Goal: Navigation & Orientation: Find specific page/section

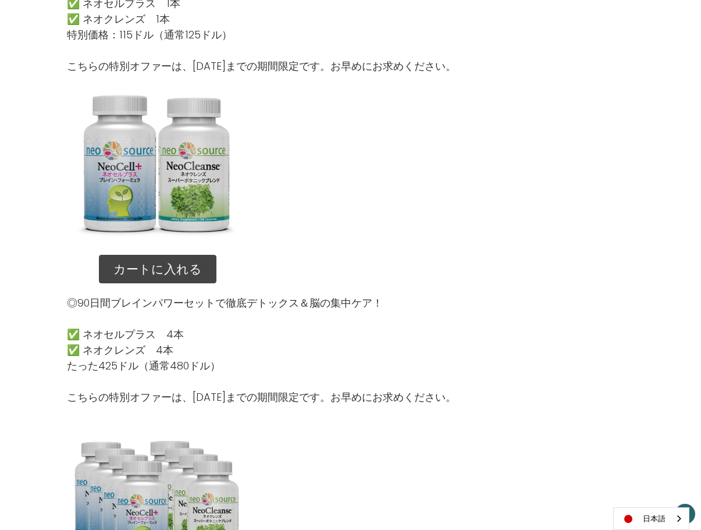
scroll to position [1384, 0]
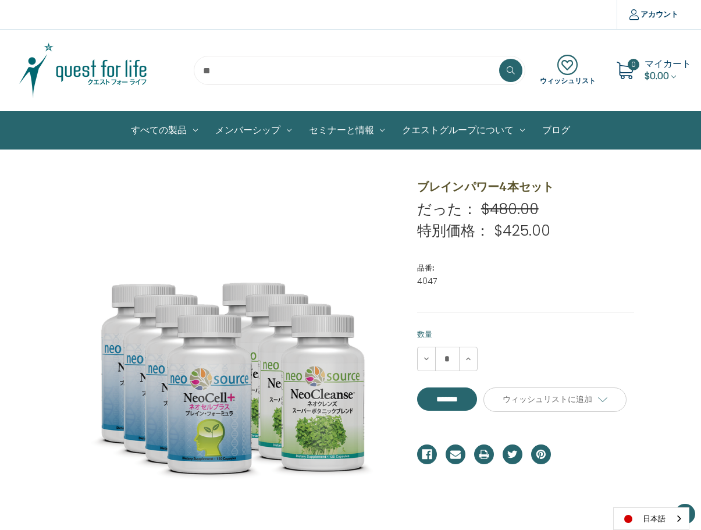
scroll to position [730, 0]
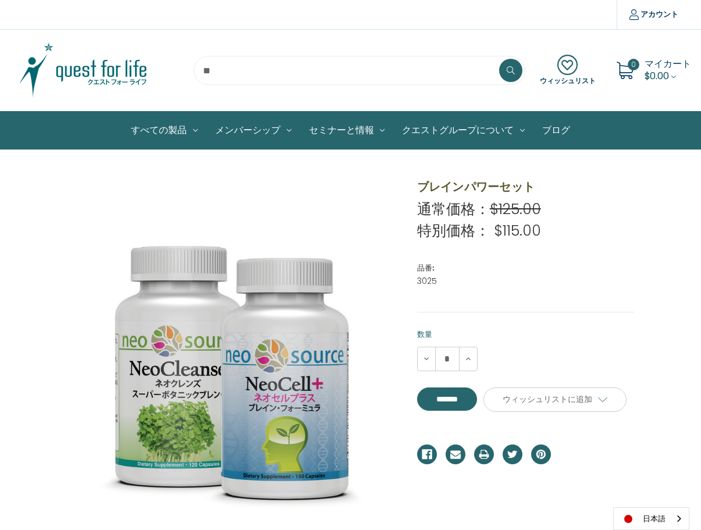
click at [106, 58] on img at bounding box center [82, 70] width 145 height 58
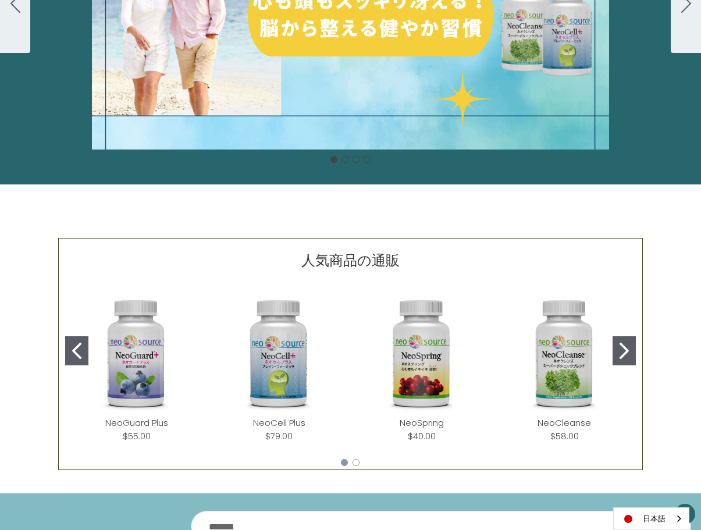
scroll to position [194, 0]
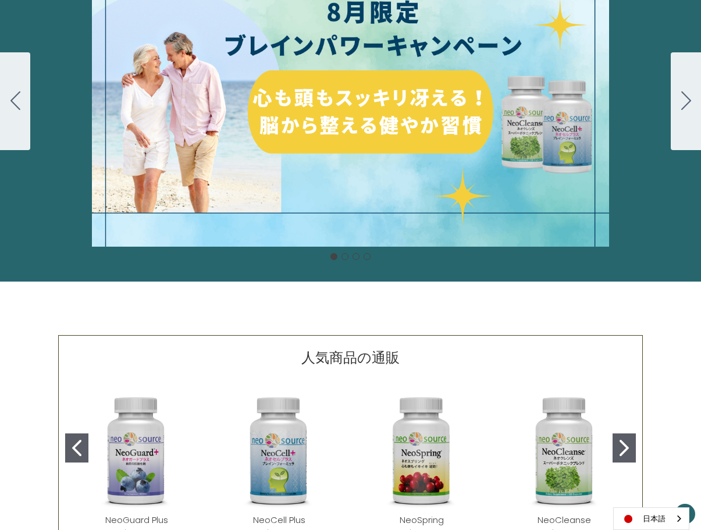
click at [678, 112] on button "Go to slide 2" at bounding box center [686, 101] width 30 height 98
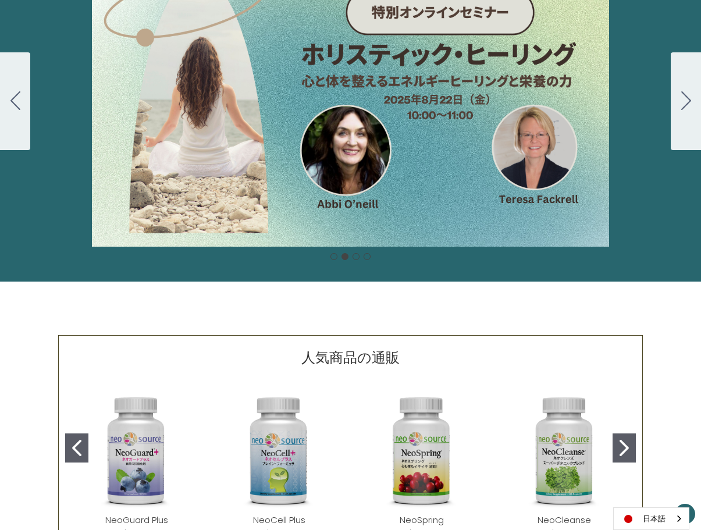
click at [678, 112] on button "Go to slide 3" at bounding box center [686, 101] width 30 height 98
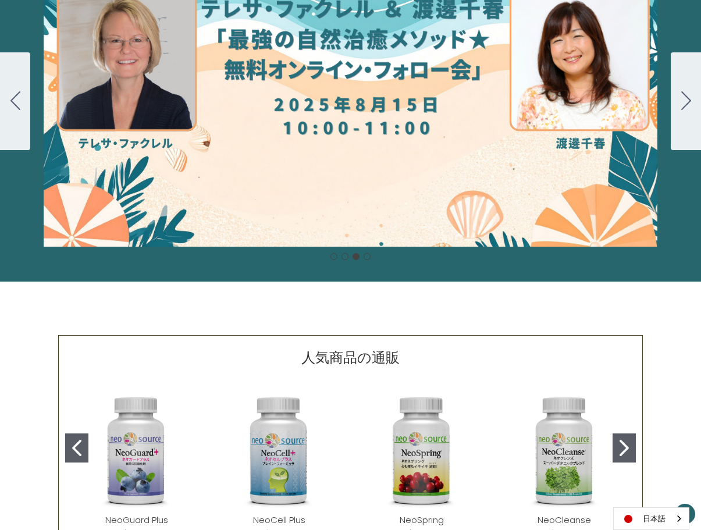
click at [678, 112] on button "Go to slide 4" at bounding box center [686, 101] width 30 height 98
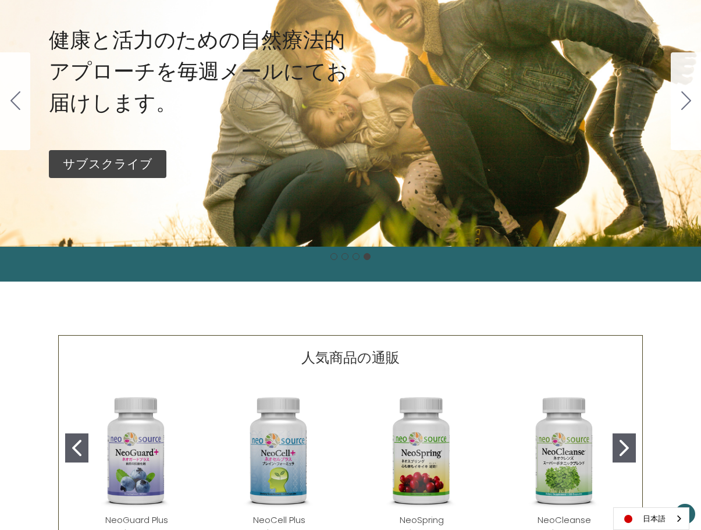
click at [678, 112] on button "Go to slide 1" at bounding box center [686, 101] width 30 height 98
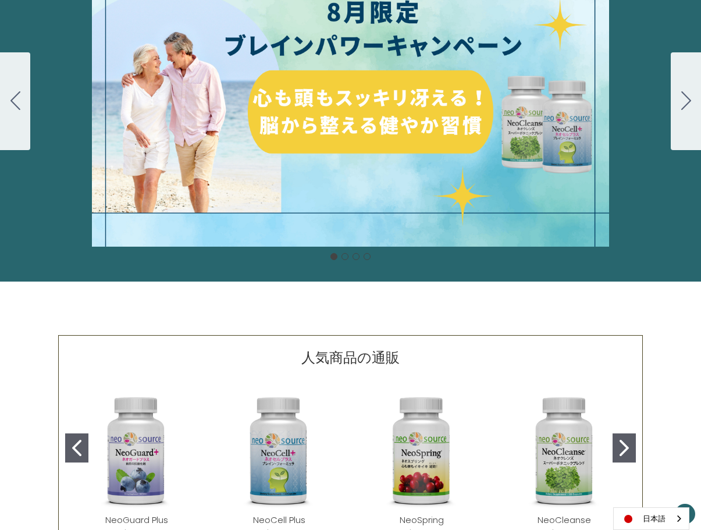
click at [678, 112] on button "Go to slide 2" at bounding box center [686, 101] width 30 height 98
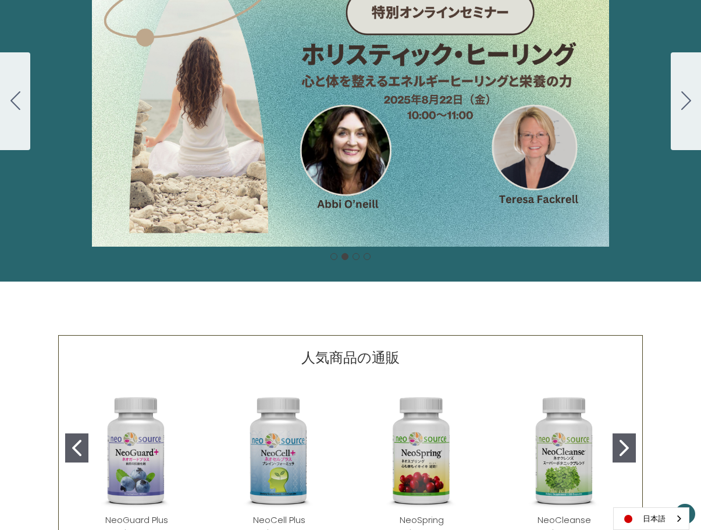
click at [24, 94] on button "Go to slide 1" at bounding box center [15, 101] width 30 height 98
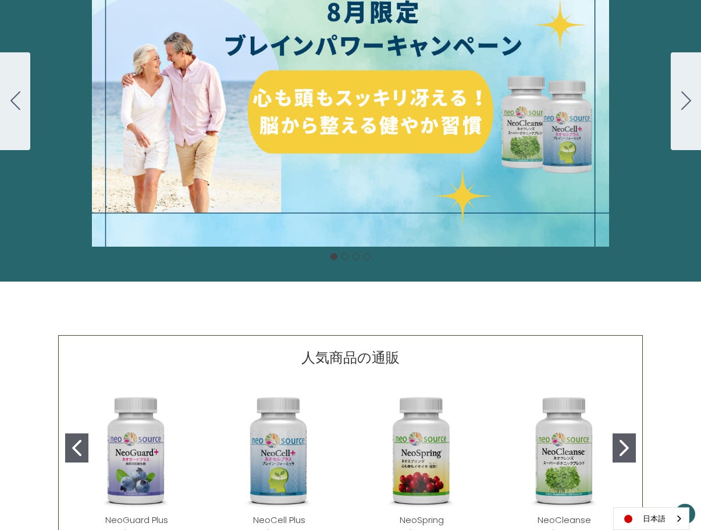
click at [24, 94] on button "Go to slide 4" at bounding box center [15, 101] width 30 height 98
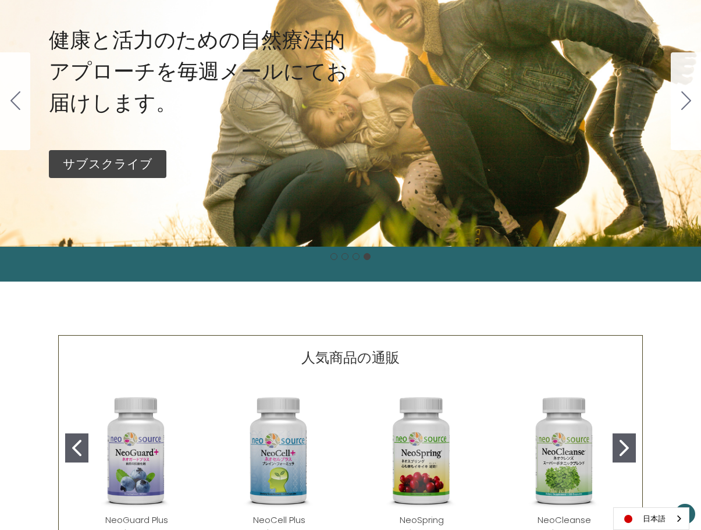
click at [674, 94] on button "Go to slide 1" at bounding box center [686, 101] width 30 height 98
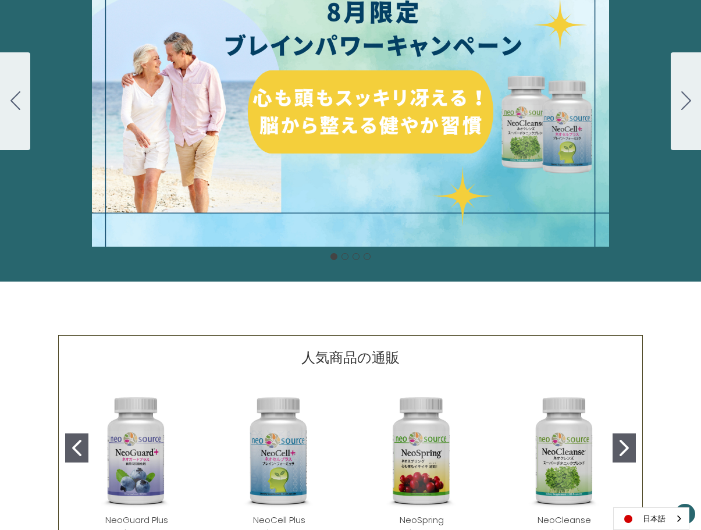
click at [493, 98] on div "細胞プロテクトセット 通常188ドル セール価格160ドル $28 OFF 2025年4月1日～4月30日 12月１日〜23日 販売中" at bounding box center [350, 101] width 701 height 291
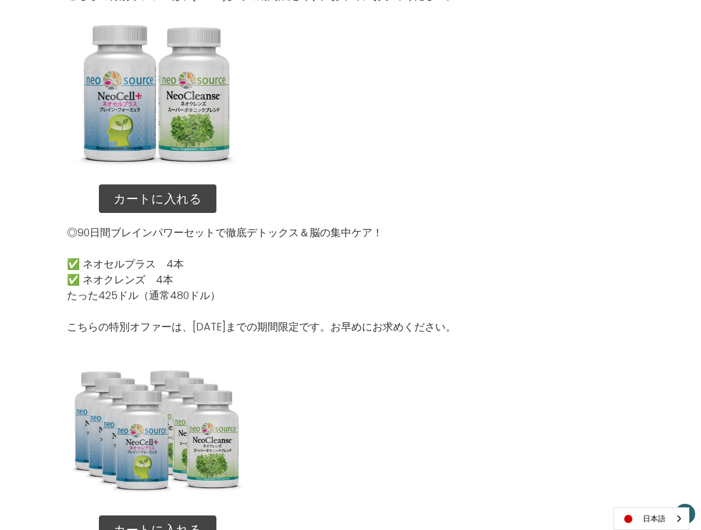
scroll to position [1066, 0]
